Goal: Check status: Check status

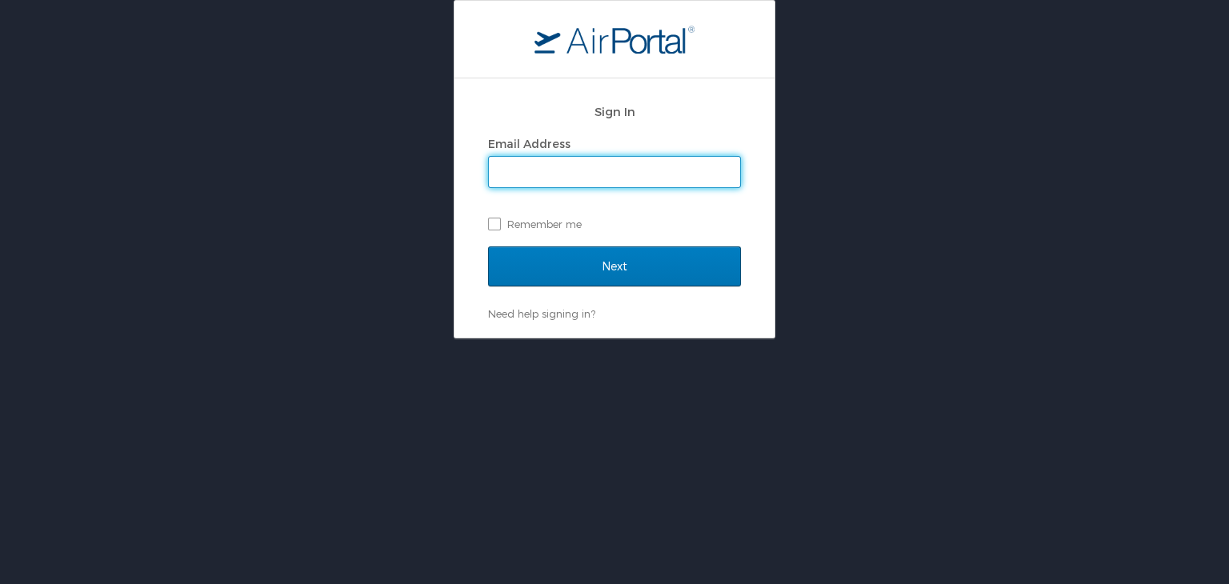
type input "[EMAIL_ADDRESS][DOMAIN_NAME]"
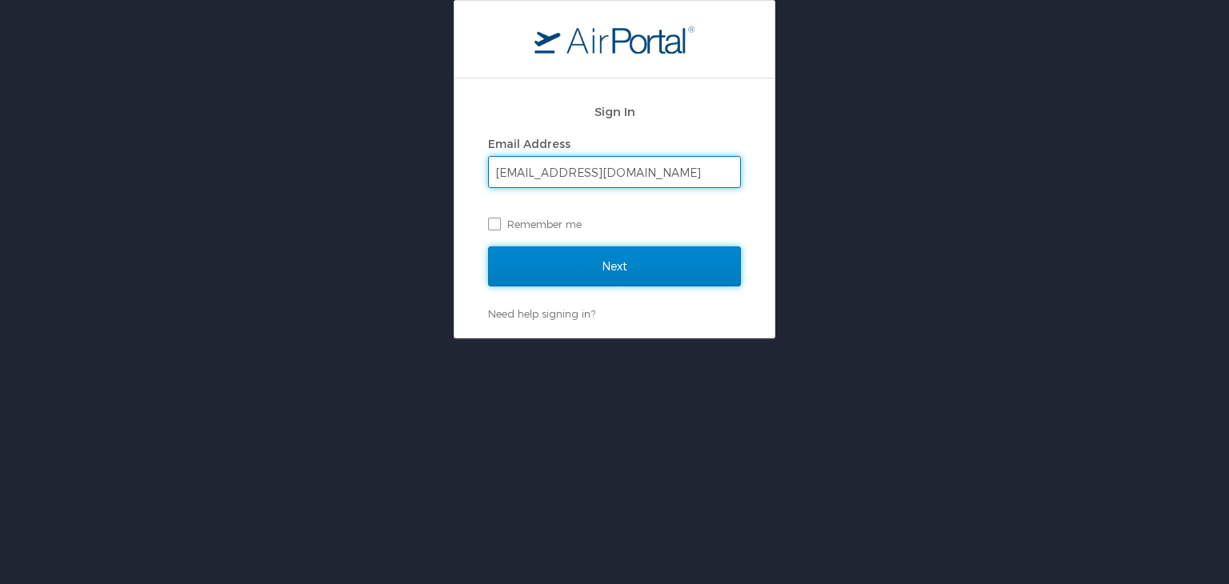
click at [529, 256] on input "Next" at bounding box center [614, 266] width 253 height 40
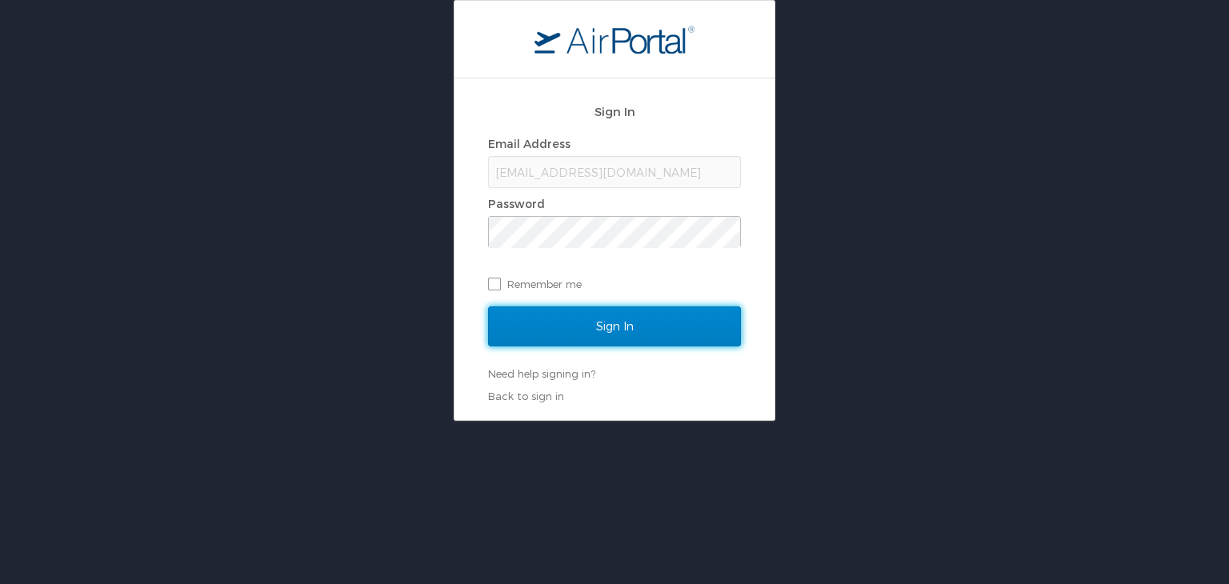
click at [543, 330] on input "Sign In" at bounding box center [614, 326] width 253 height 40
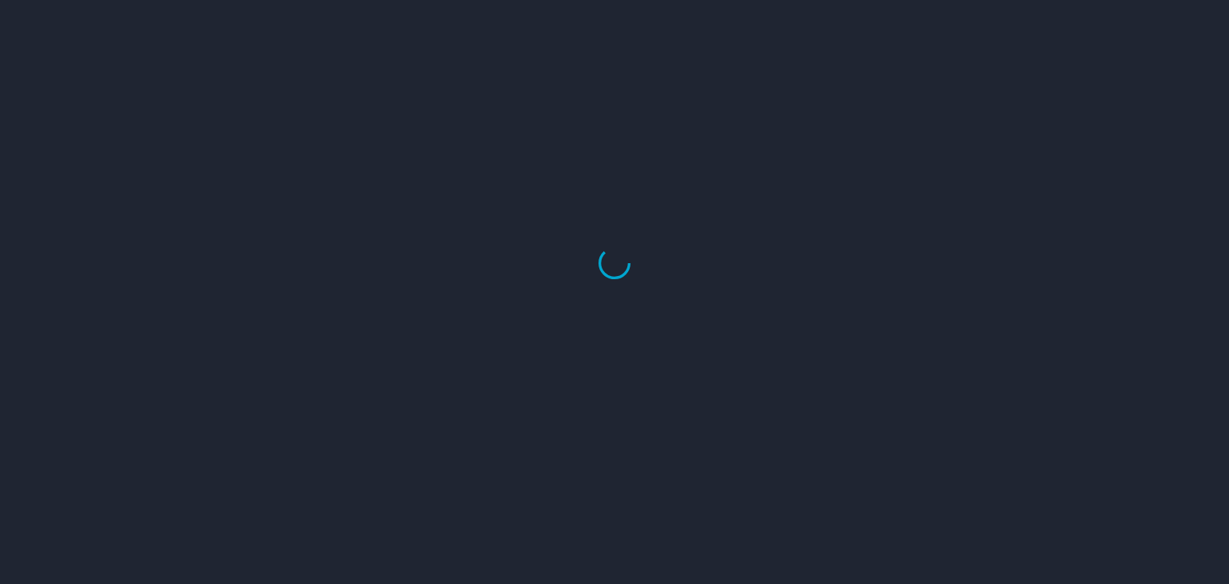
select select "US"
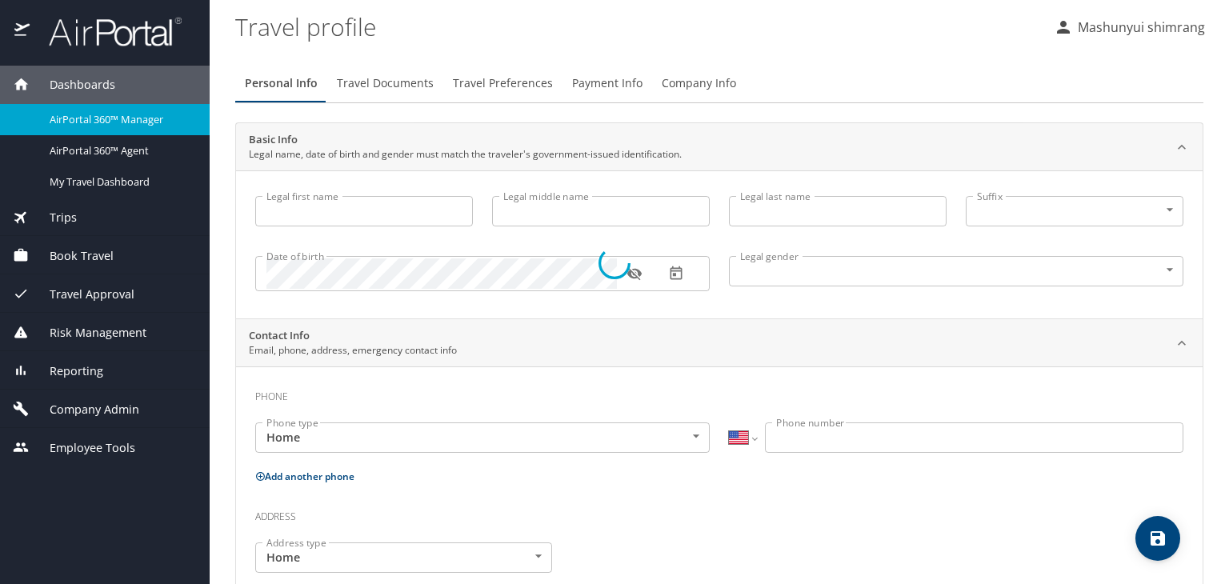
type input "Mashunyui"
type input "shimrang"
type input "Male"
select select "IN"
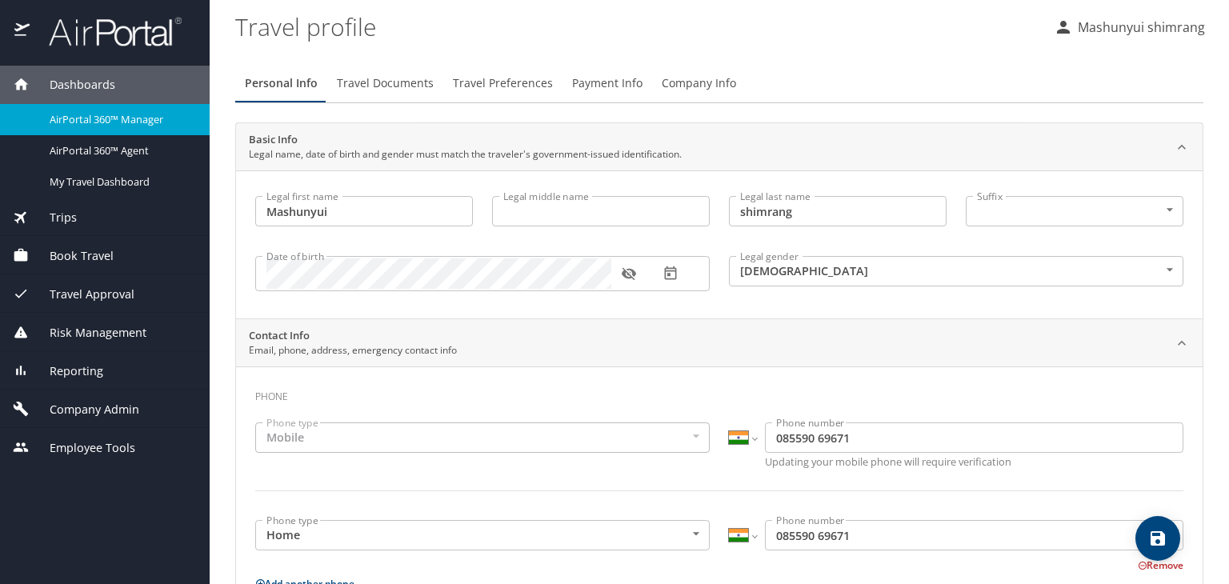
click at [78, 42] on img at bounding box center [106, 31] width 150 height 31
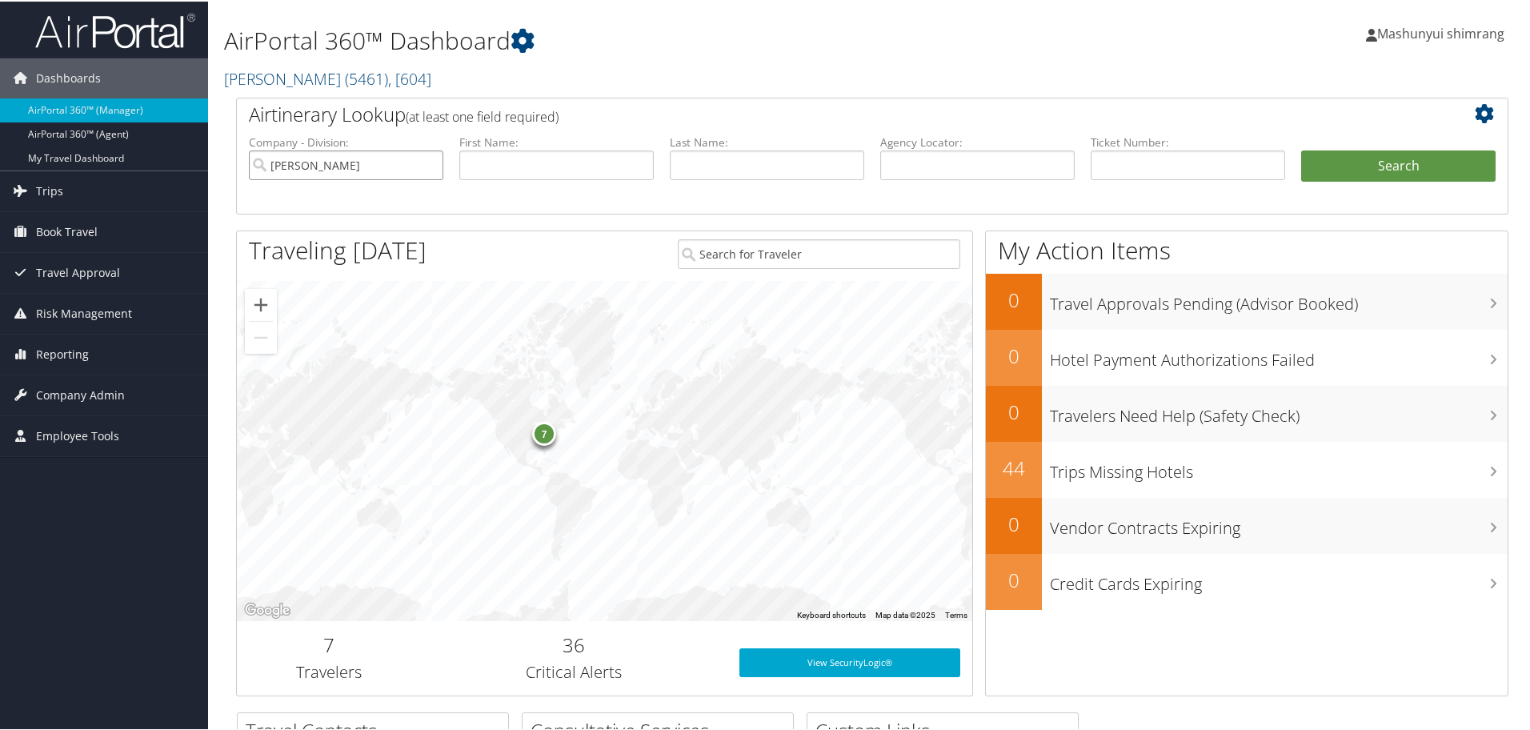
click at [426, 165] on input "Phillips Edison" at bounding box center [346, 164] width 194 height 30
click at [989, 154] on input "text" at bounding box center [977, 164] width 194 height 30
paste input "D6PDWM"
type input "D6PDWM"
click at [1385, 157] on button "Search" at bounding box center [1398, 165] width 194 height 32
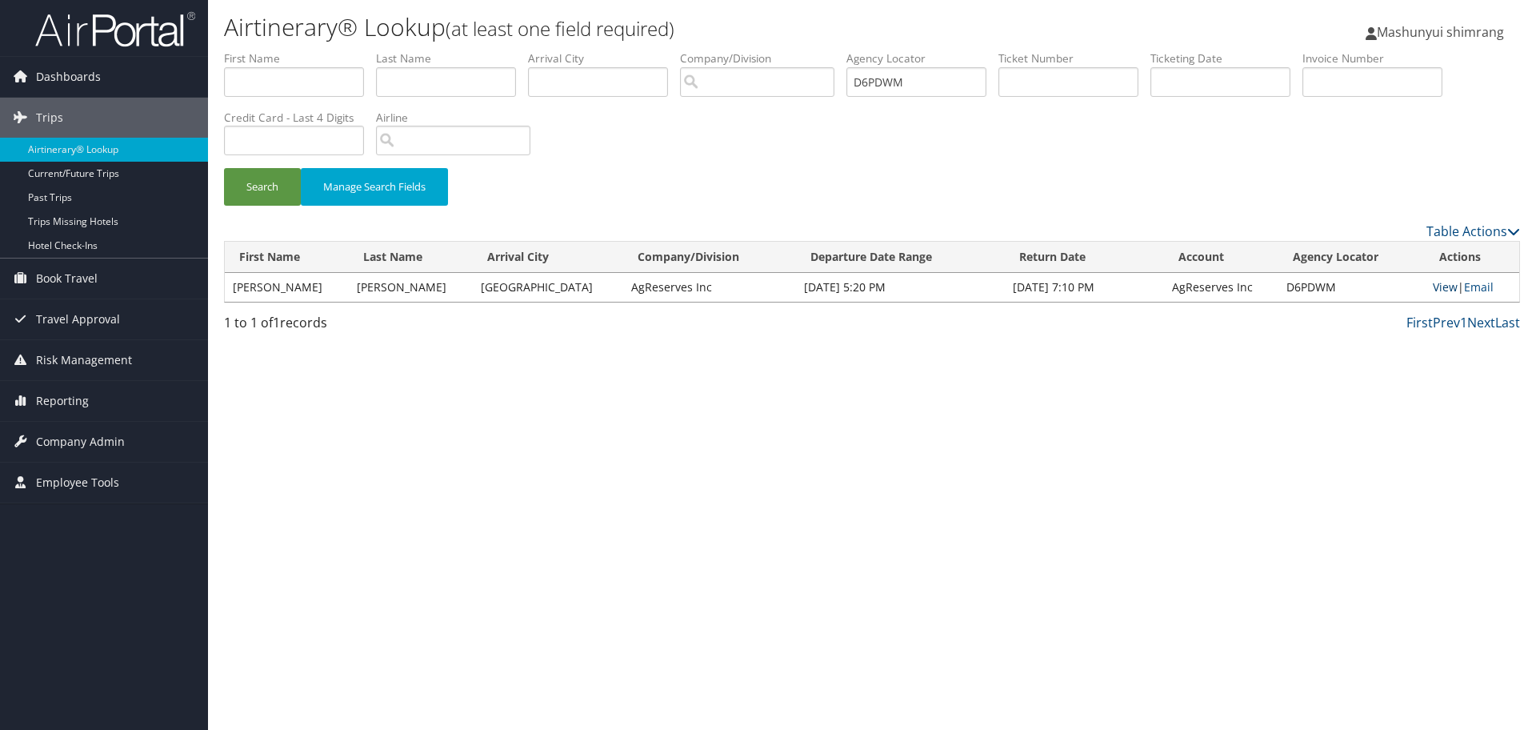
click at [1434, 289] on link "View" at bounding box center [1445, 286] width 25 height 15
paste input "CZ4842"
drag, startPoint x: 922, startPoint y: 87, endPoint x: 825, endPoint y: 75, distance: 98.3
click at [825, 50] on ul "First Name Last Name Departure City Arrival City Company/Division Airport/City …" at bounding box center [872, 50] width 1296 height 0
click at [246, 191] on button "Search" at bounding box center [262, 187] width 77 height 38
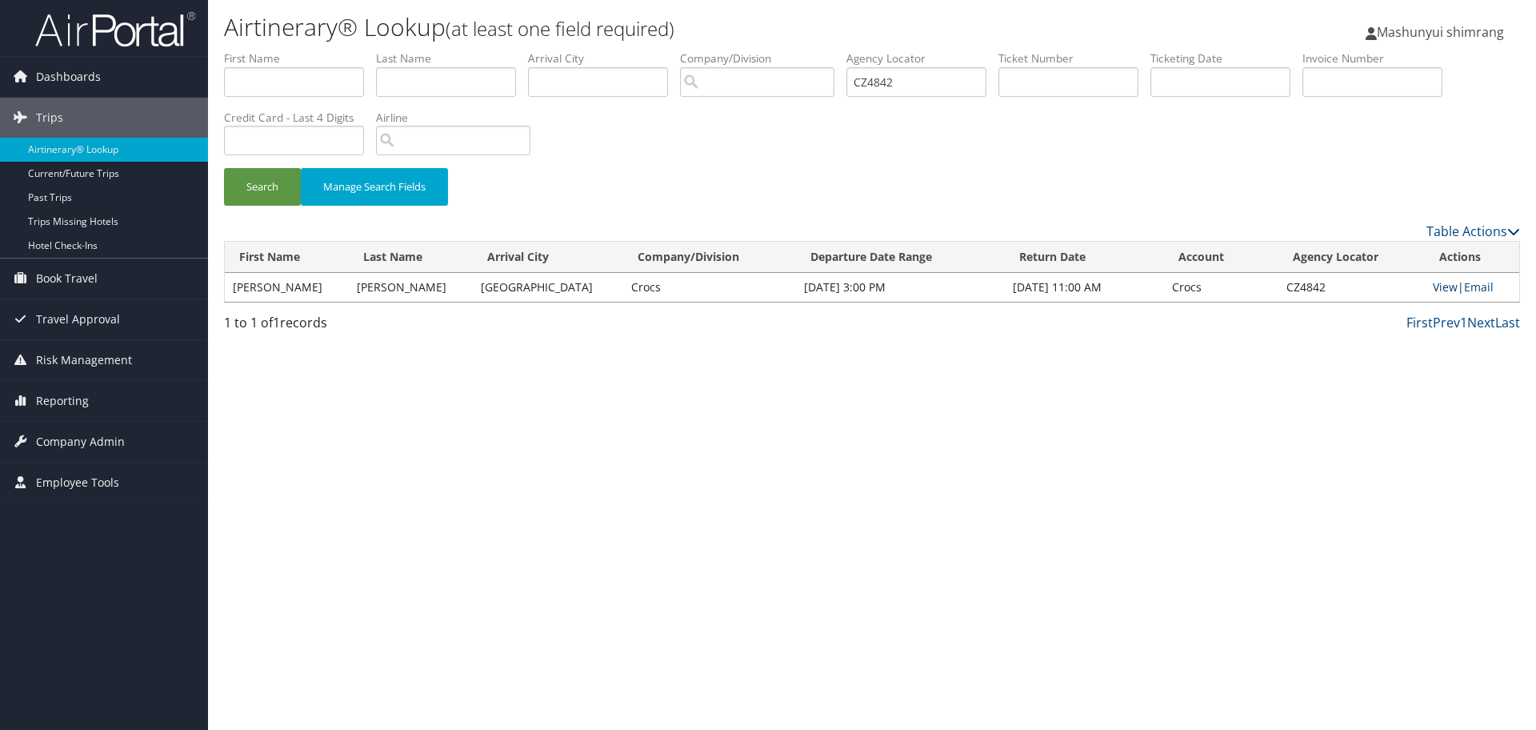
click at [1439, 286] on link "View" at bounding box center [1445, 286] width 25 height 15
paste input "D6PD25"
drag, startPoint x: 942, startPoint y: 82, endPoint x: 857, endPoint y: 81, distance: 85.6
click at [857, 81] on input "D6PD25" at bounding box center [916, 82] width 140 height 30
type input "D6PD25"
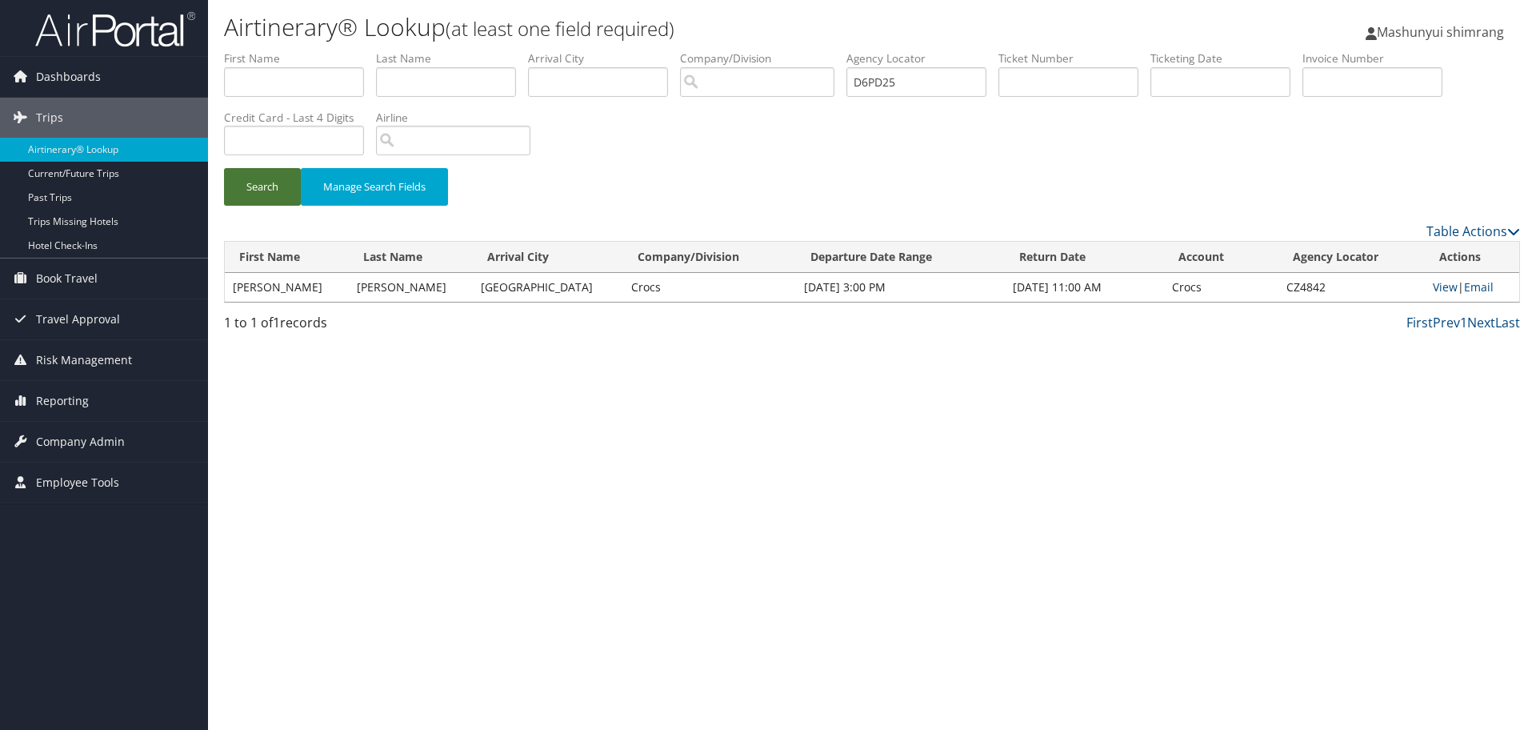
click at [263, 199] on button "Search" at bounding box center [262, 187] width 77 height 38
click at [1439, 290] on link "View" at bounding box center [1442, 286] width 25 height 15
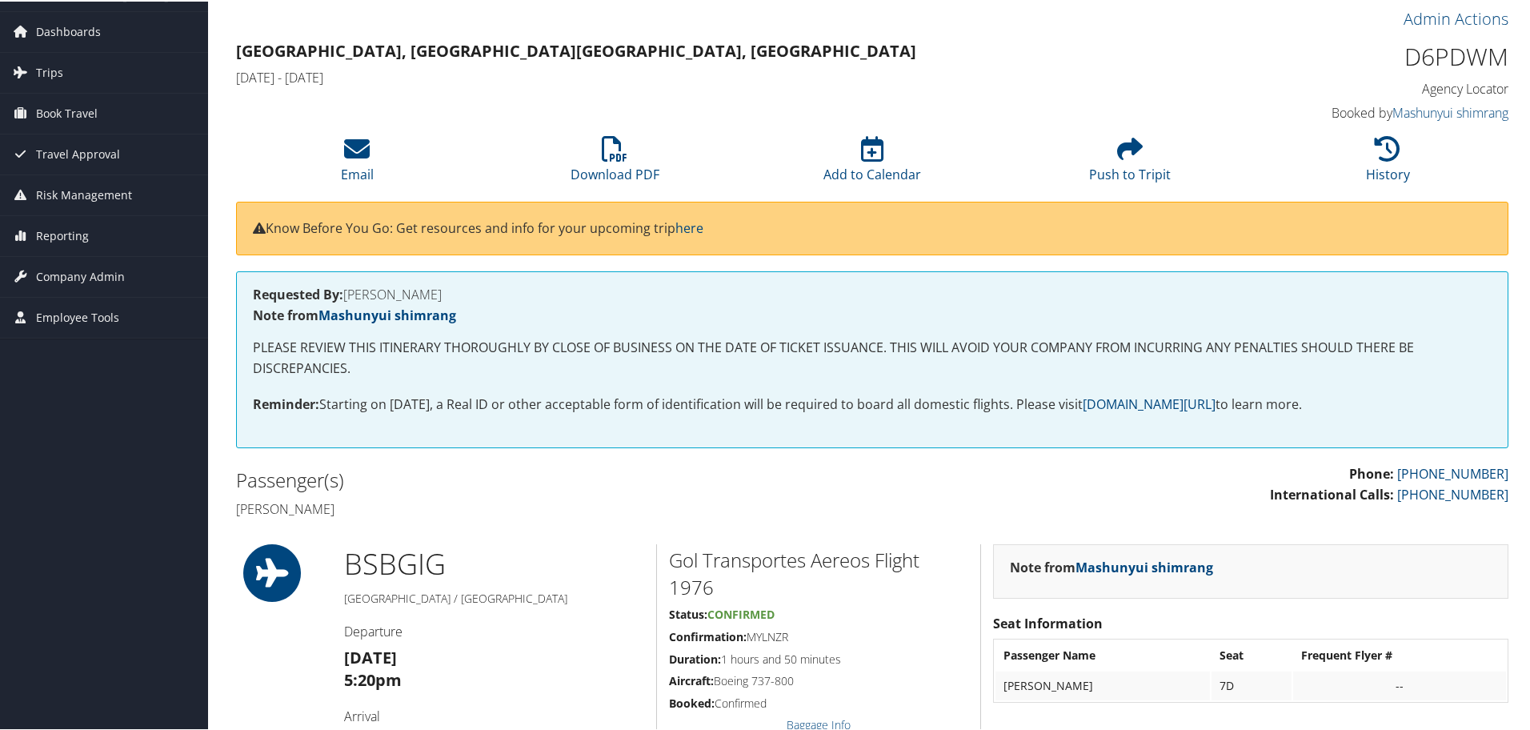
scroll to position [100, 0]
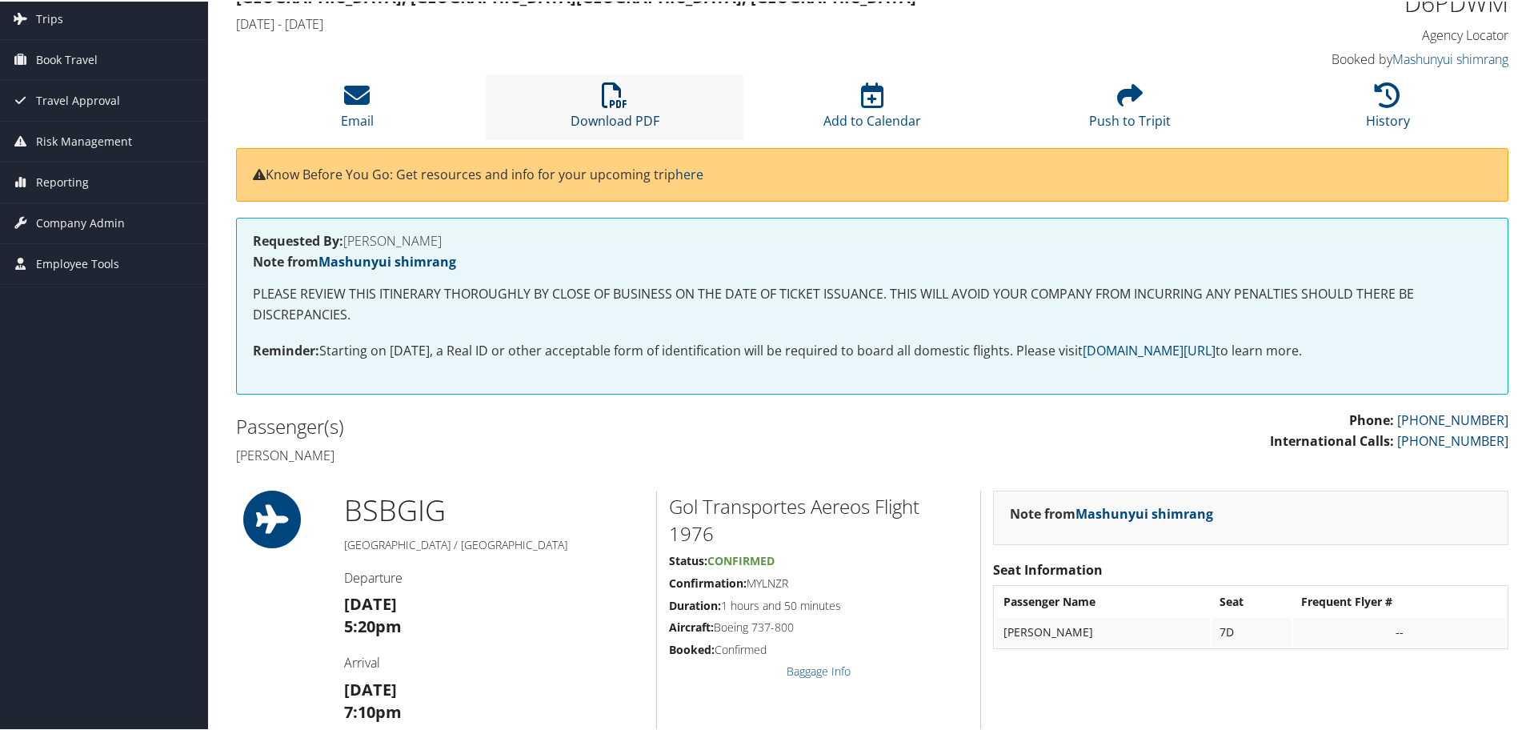
click at [609, 102] on icon at bounding box center [615, 94] width 26 height 26
